Goal: Check status: Check status

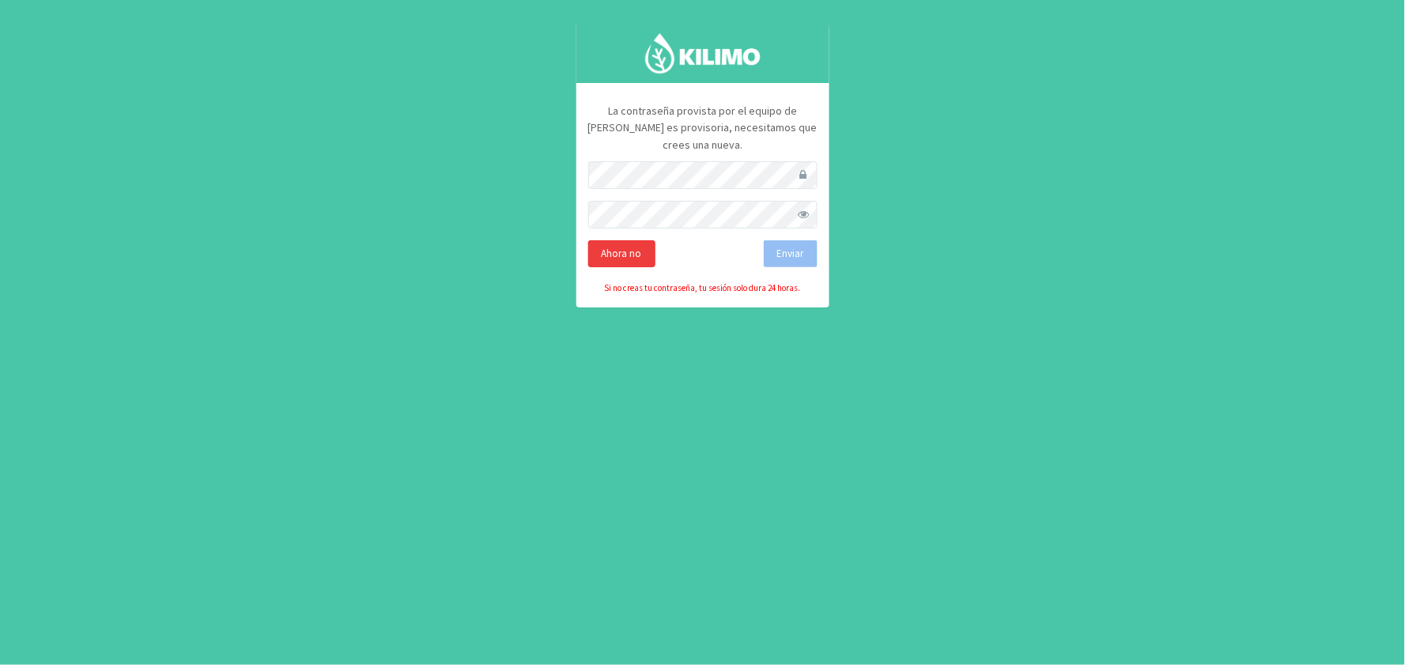
click at [624, 240] on div "Ahora no" at bounding box center [621, 253] width 67 height 27
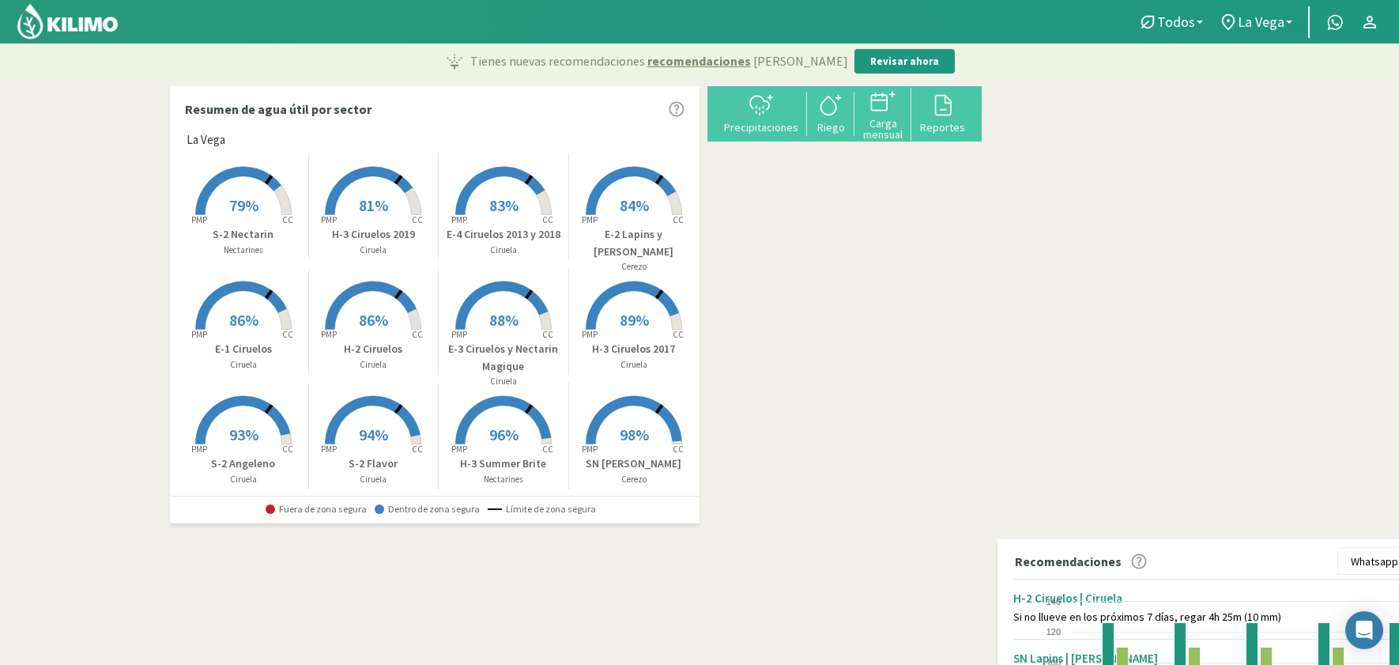
click at [248, 198] on span "79%" at bounding box center [243, 205] width 29 height 20
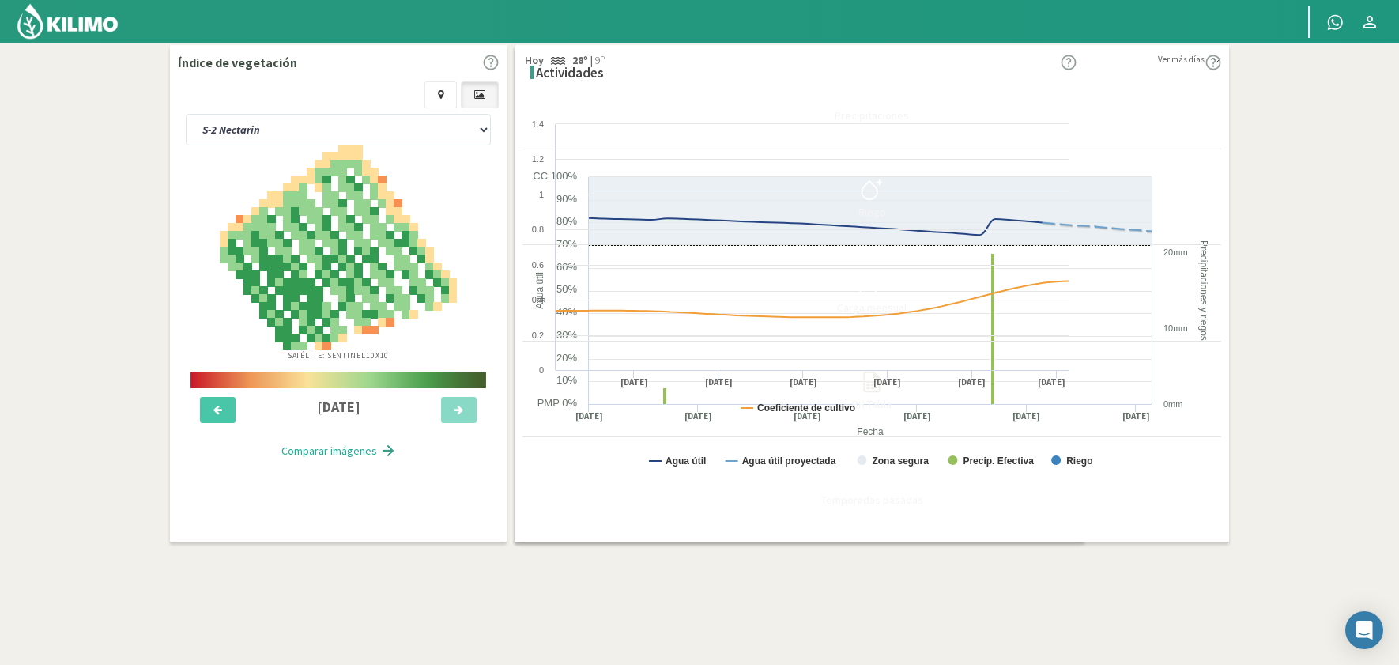
scroll to position [1, 0]
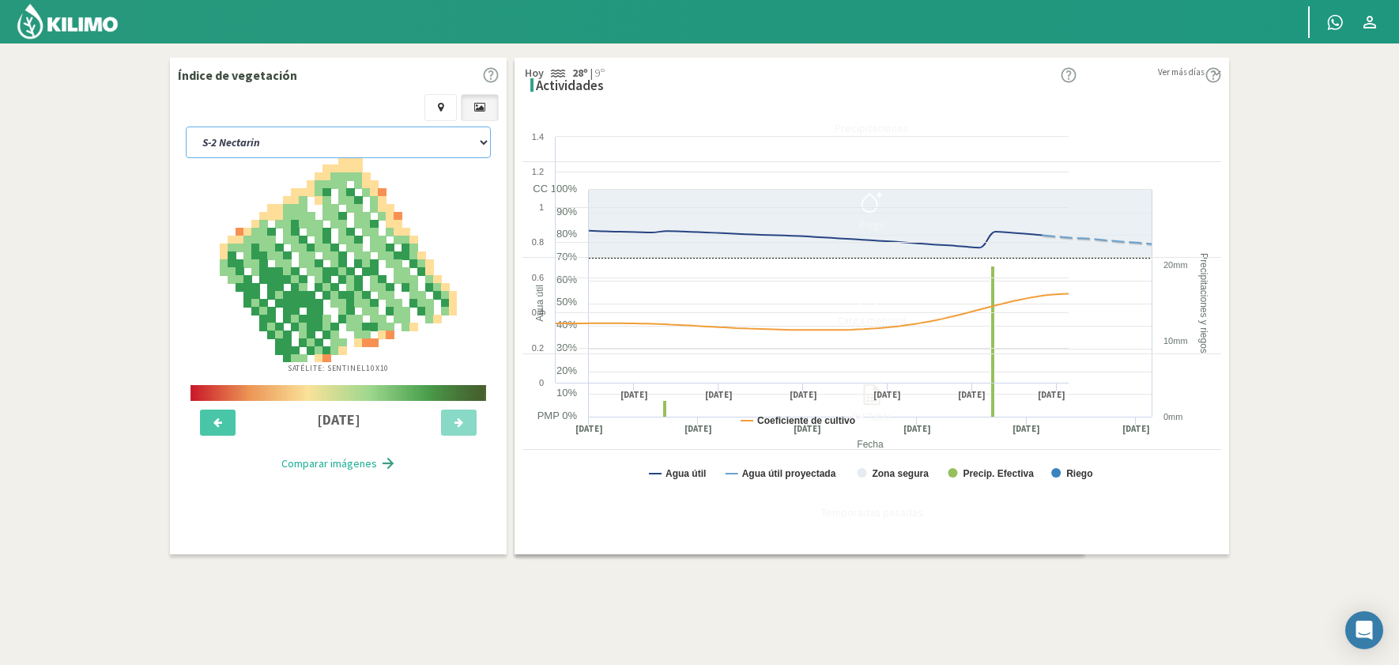
click at [326, 139] on select "E-1 Ciruelos E-2 Lapins y [PERSON_NAME] E-3 Ciruelos y Nectarin Magique E-4 Cir…" at bounding box center [338, 142] width 305 height 32
click at [186, 126] on select "E-1 Ciruelos E-2 Lapins y [PERSON_NAME] E-3 Ciruelos y Nectarin Magique E-4 Cir…" at bounding box center [338, 142] width 305 height 32
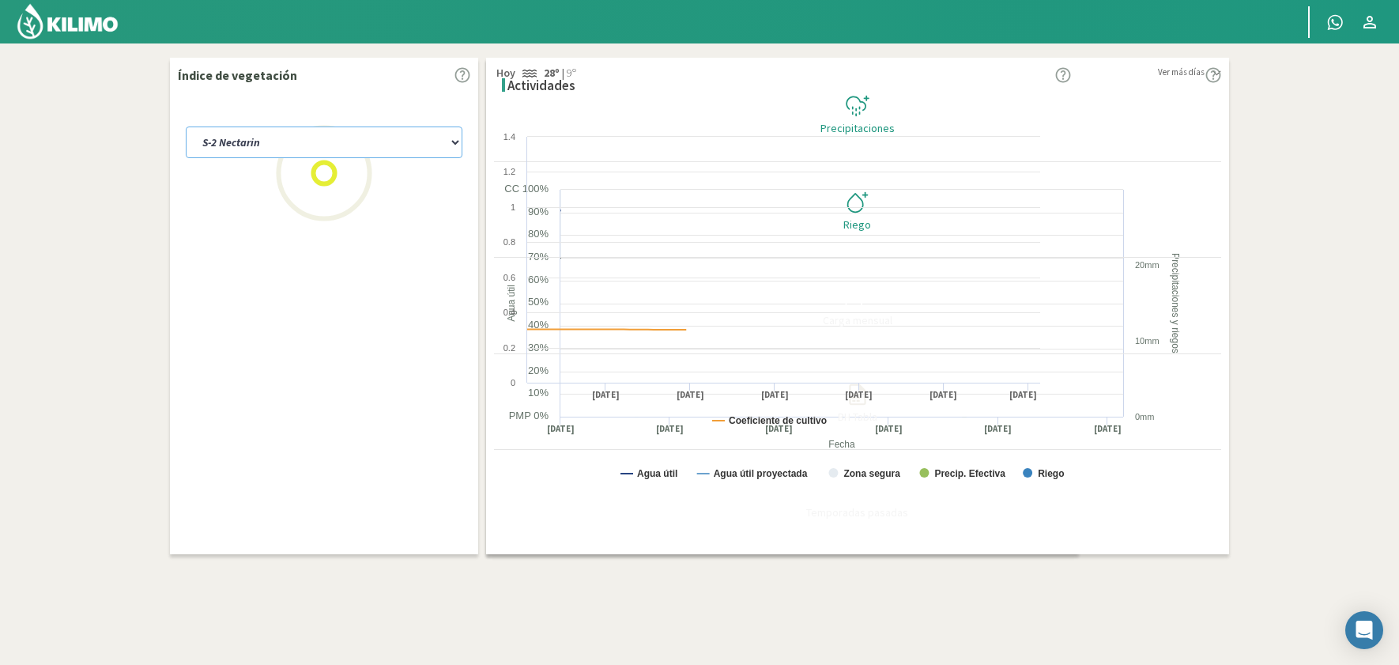
select select "15: Object"
